Goal: Navigation & Orientation: Find specific page/section

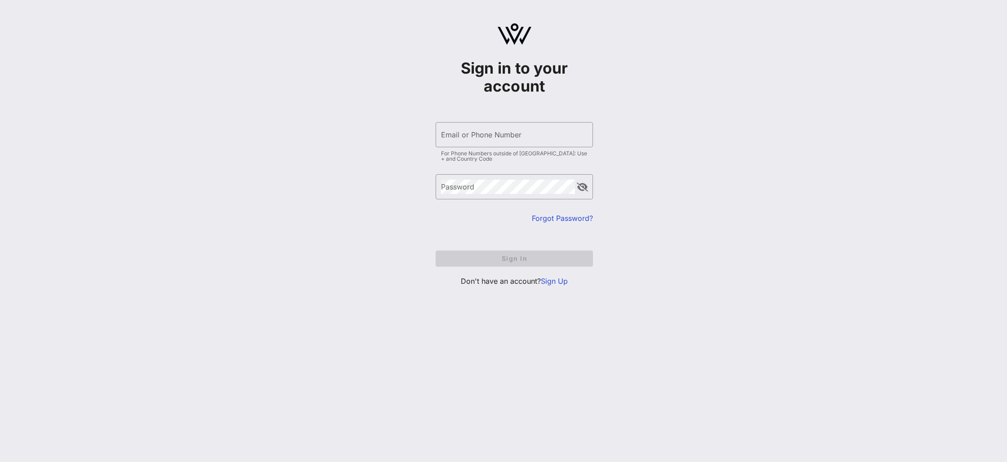
type input "[EMAIL_ADDRESS][DOMAIN_NAME]"
click at [511, 258] on form "​ Email or Phone Number [EMAIL_ADDRESS][DOMAIN_NAME] For Phone Numbers outside …" at bounding box center [514, 194] width 157 height 163
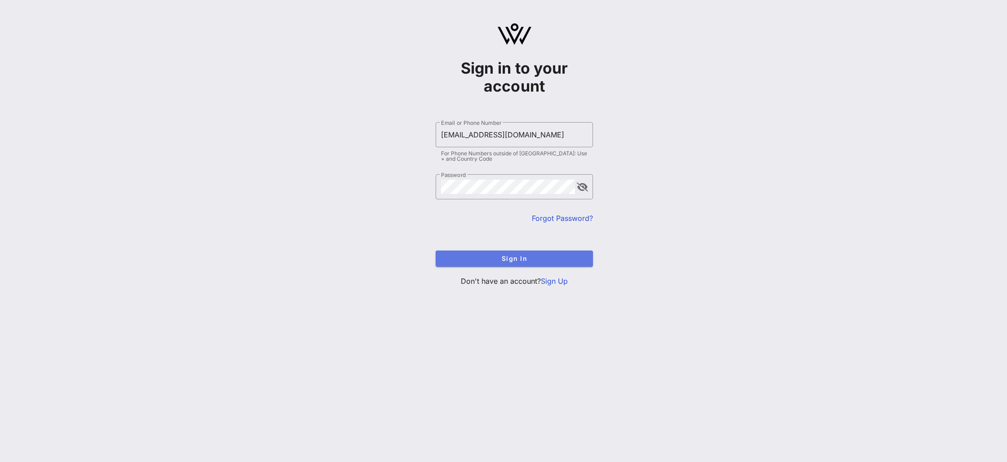
click at [511, 258] on span "Sign In" at bounding box center [514, 259] width 143 height 8
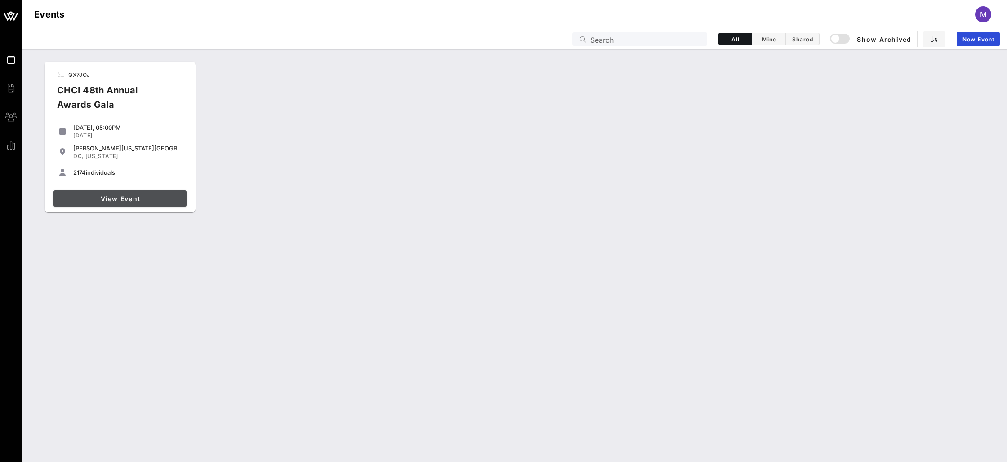
click at [107, 196] on span "View Event" at bounding box center [120, 199] width 126 height 8
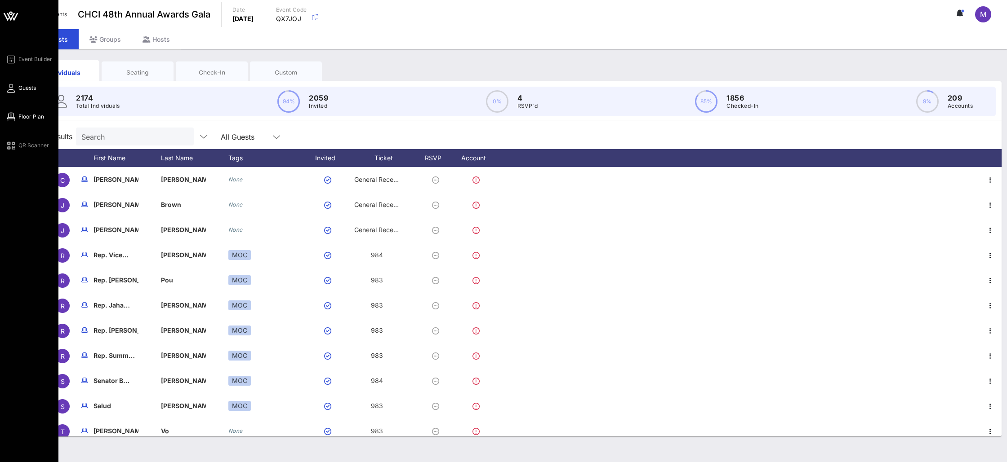
click at [13, 116] on icon at bounding box center [10, 116] width 11 height 1
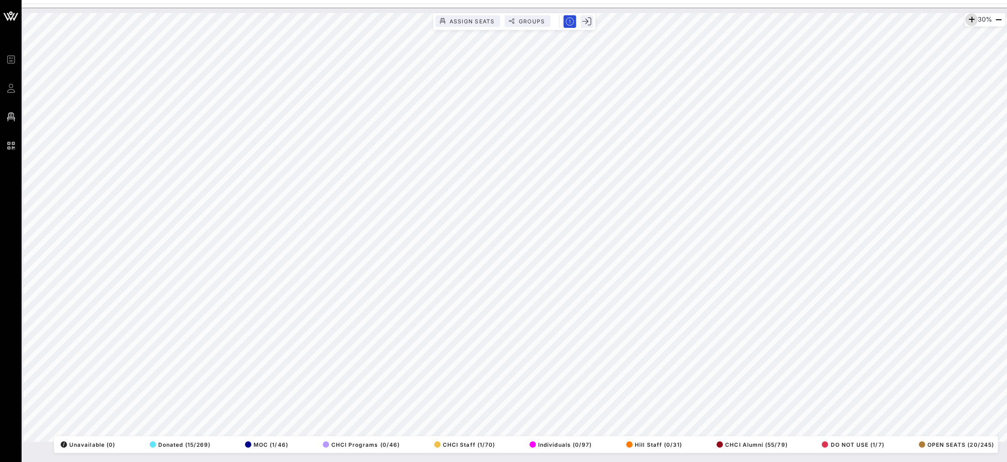
click at [969, 21] on icon "button" at bounding box center [971, 19] width 11 height 11
click at [969, 19] on icon "button" at bounding box center [971, 19] width 11 height 11
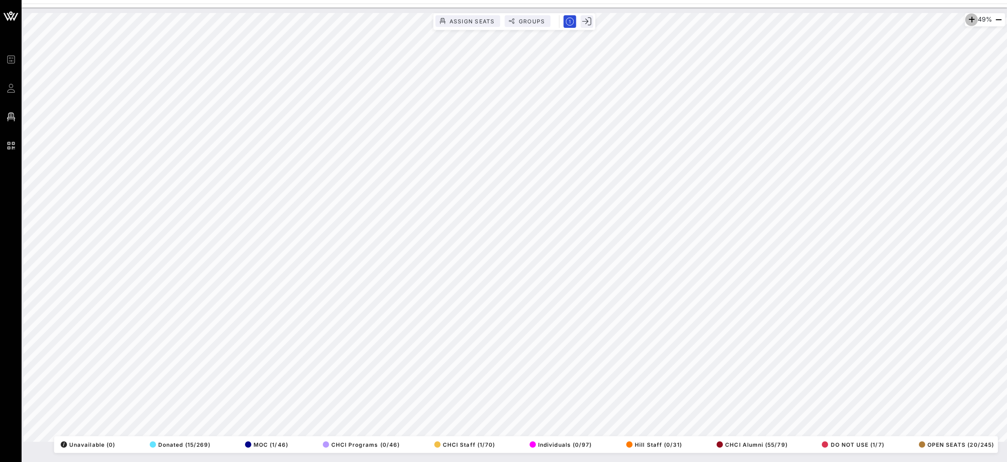
click at [969, 19] on icon "button" at bounding box center [971, 19] width 11 height 11
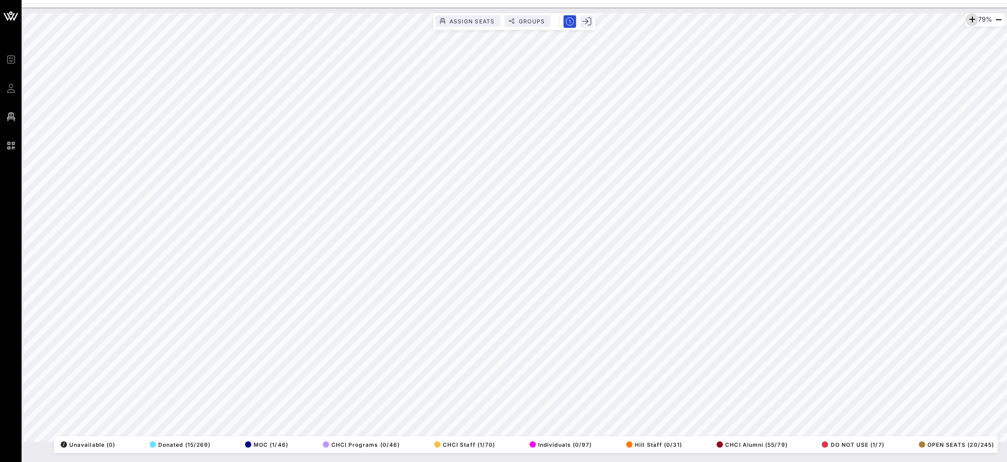
click at [969, 19] on icon "button" at bounding box center [971, 19] width 11 height 11
